Goal: Information Seeking & Learning: Check status

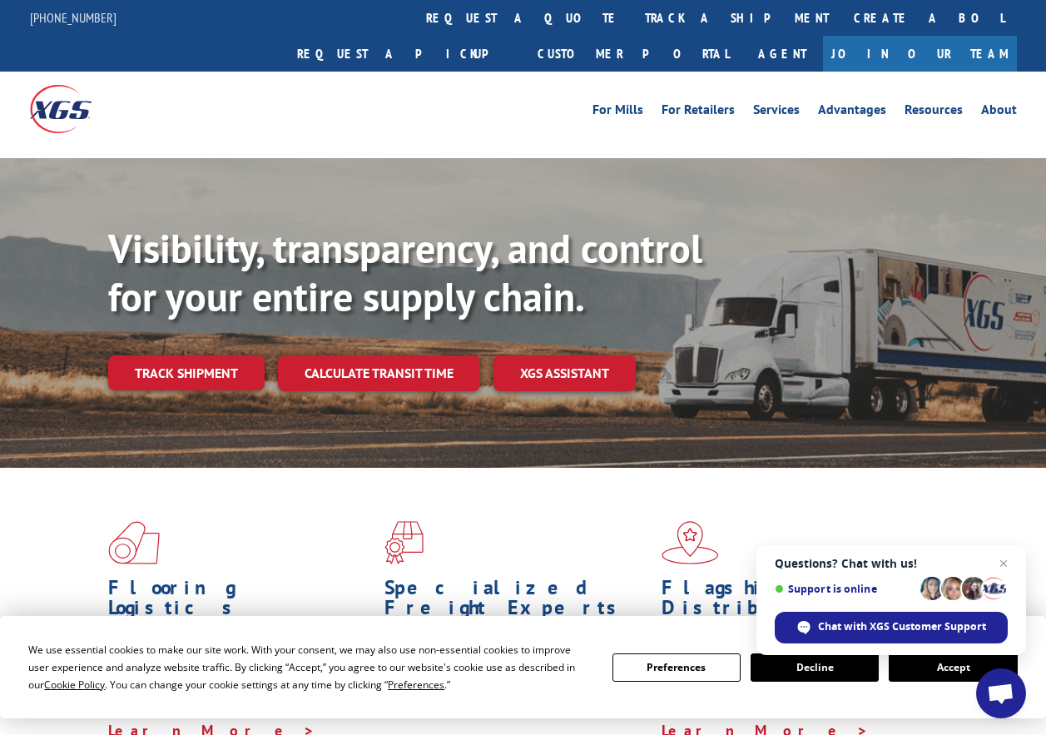
click at [633, 24] on link "track a shipment" at bounding box center [737, 18] width 209 height 36
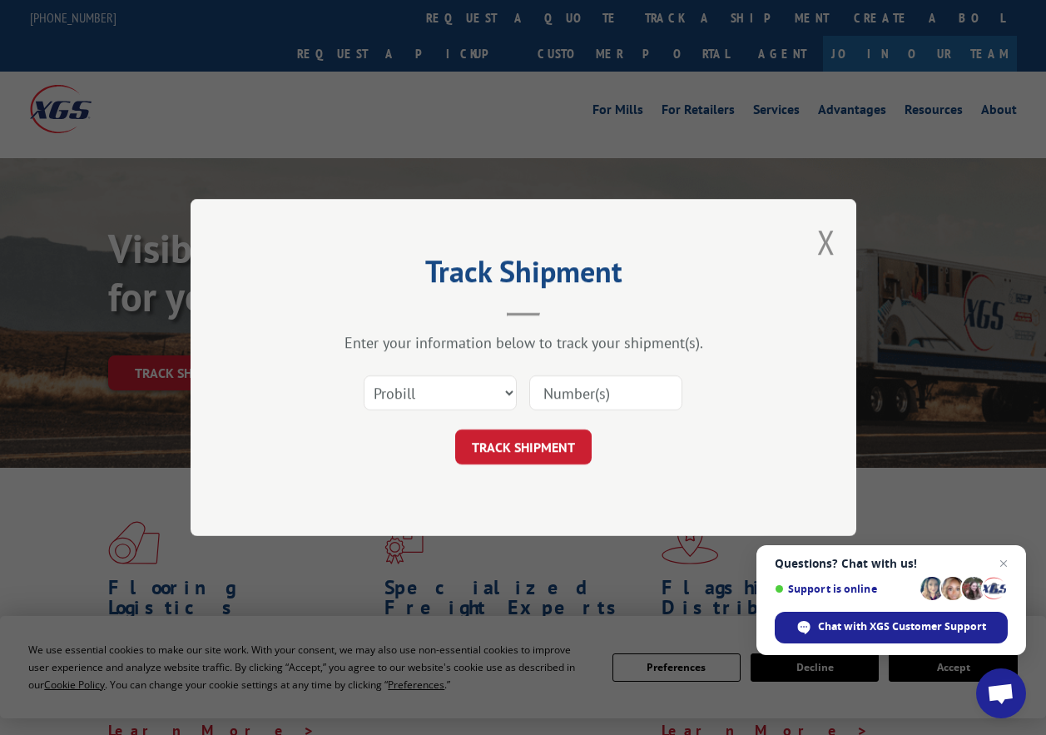
click at [559, 389] on input at bounding box center [605, 392] width 153 height 35
paste input "6874915"
type input "6874915"
click at [561, 451] on button "TRACK SHIPMENT" at bounding box center [523, 447] width 137 height 35
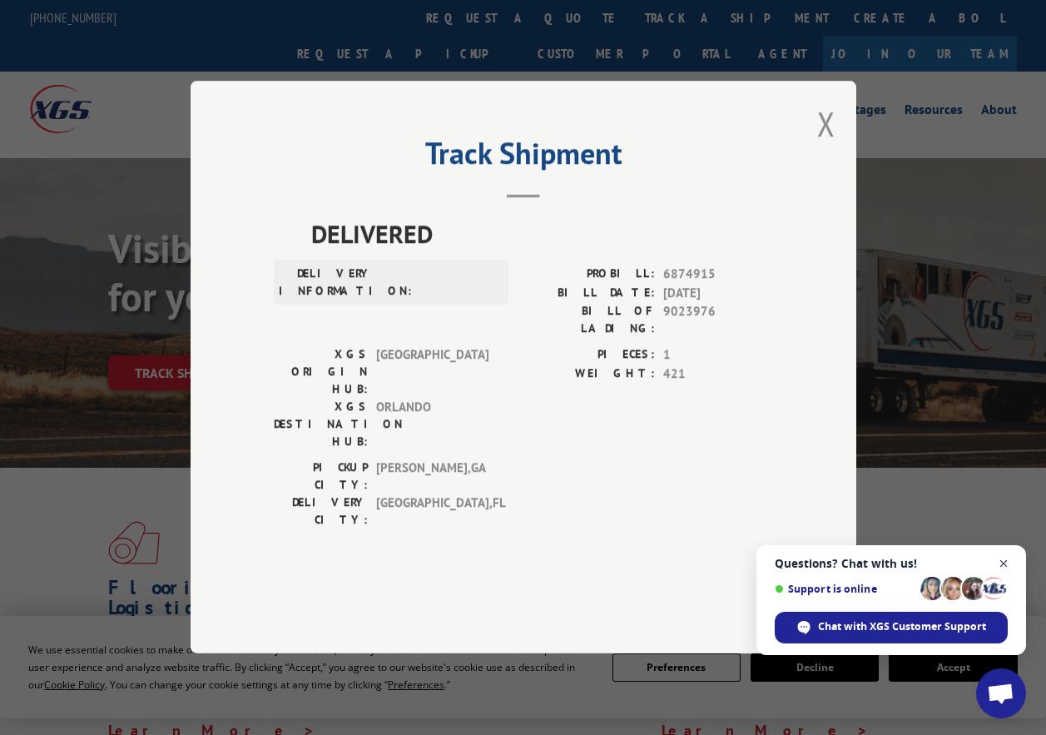
click at [1011, 565] on span "Close chat" at bounding box center [1004, 564] width 21 height 21
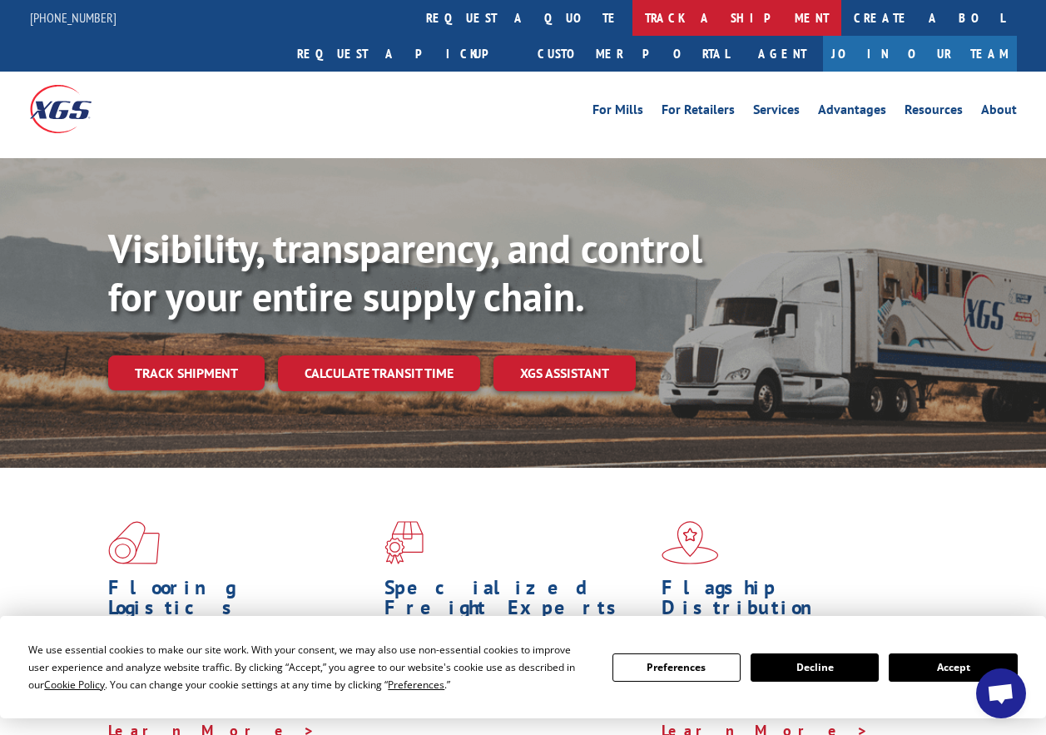
click at [633, 17] on link "track a shipment" at bounding box center [737, 18] width 209 height 36
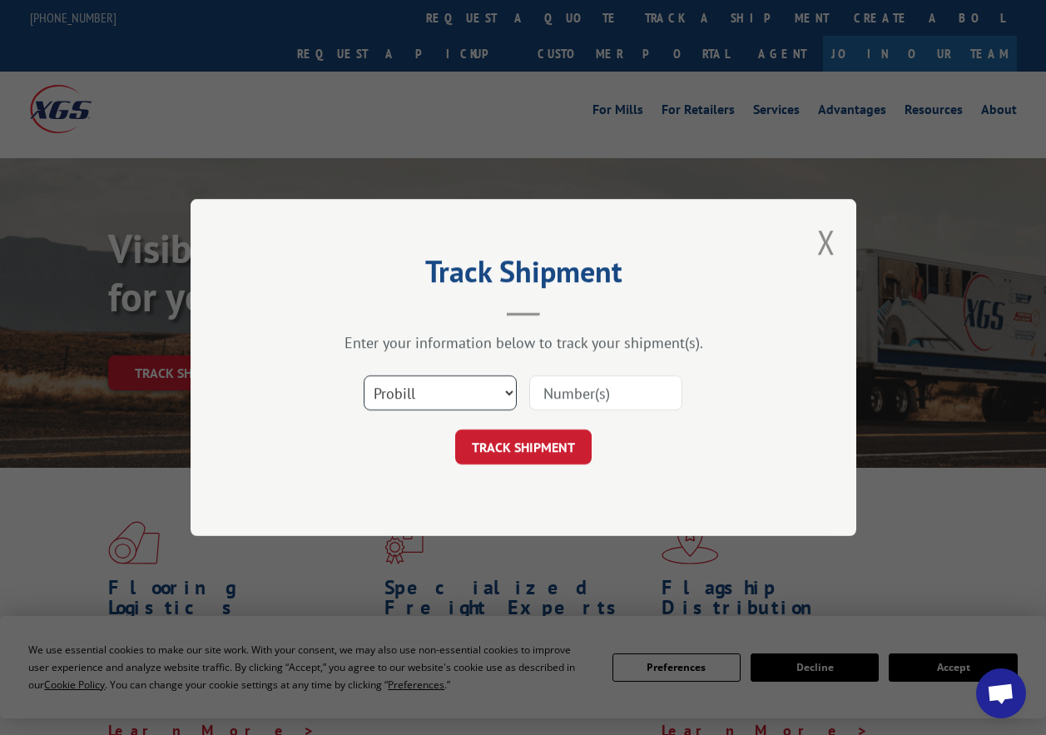
click at [397, 393] on select "Select category... Probill BOL PO" at bounding box center [440, 392] width 153 height 35
select select "bol"
click at [364, 375] on select "Select category... Probill BOL PO" at bounding box center [440, 392] width 153 height 35
click at [589, 393] on input at bounding box center [605, 392] width 153 height 35
click at [567, 393] on input at bounding box center [605, 392] width 153 height 35
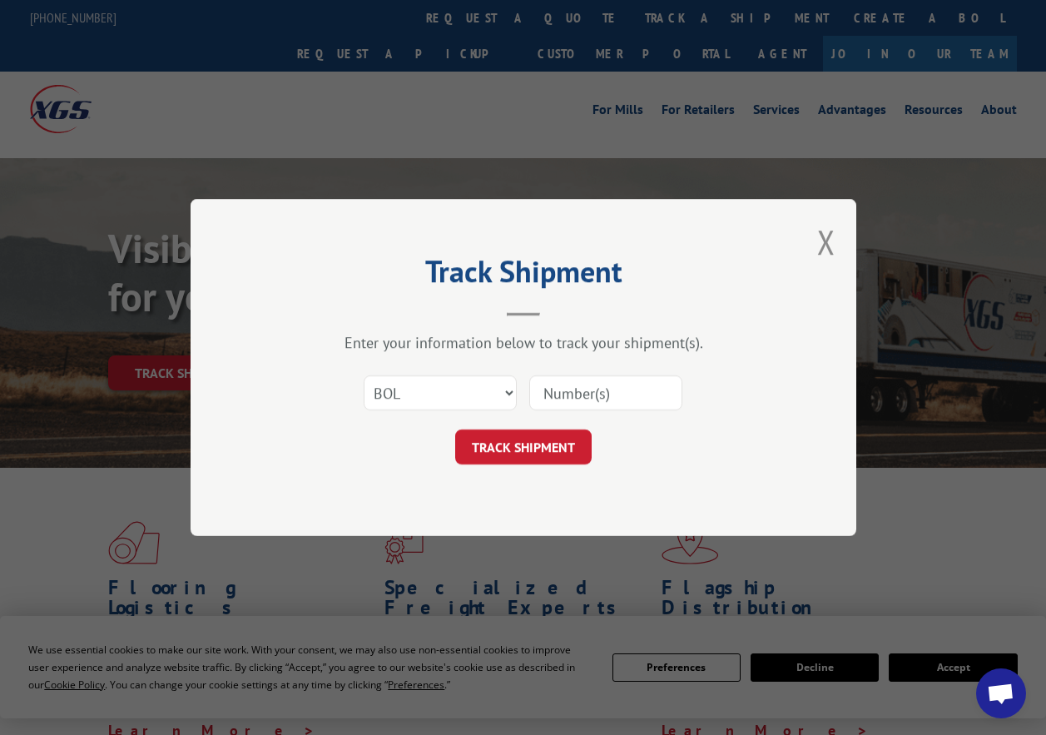
paste input "6874915"
type input "6874915"
click at [549, 464] on button "TRACK SHIPMENT" at bounding box center [523, 447] width 137 height 35
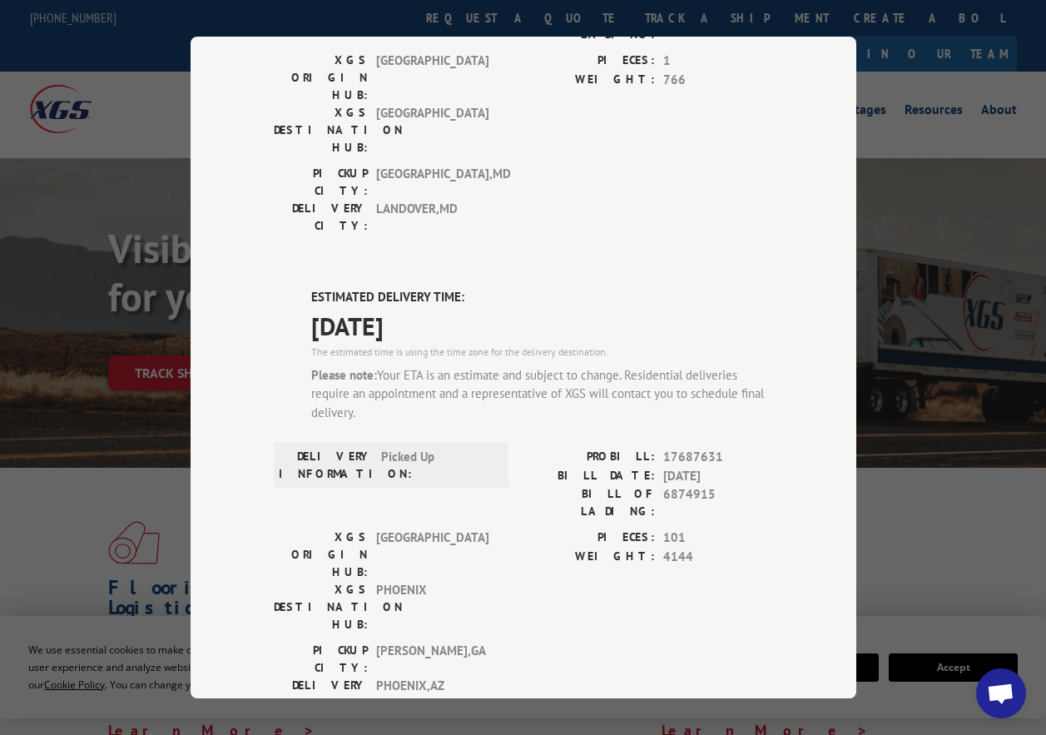
scroll to position [333, 0]
